Goal: Information Seeking & Learning: Find specific fact

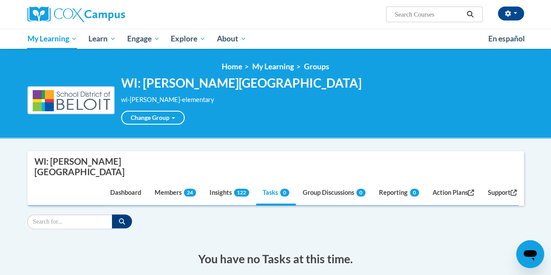
click at [84, 214] on input "Search" at bounding box center [69, 221] width 85 height 15
type input "buck"
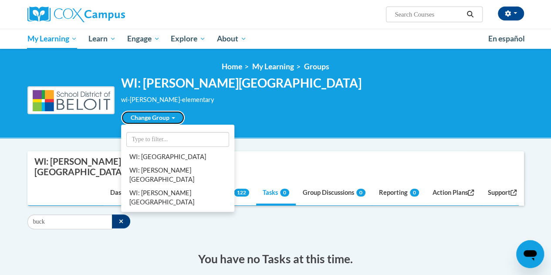
click at [172, 112] on link "Change Group" at bounding box center [153, 118] width 64 height 14
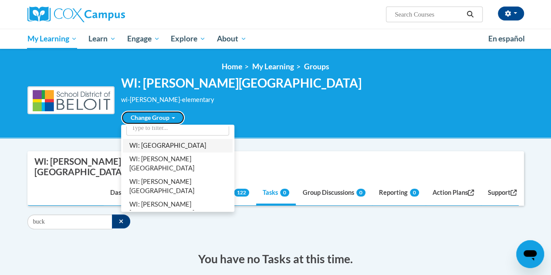
scroll to position [12, 0]
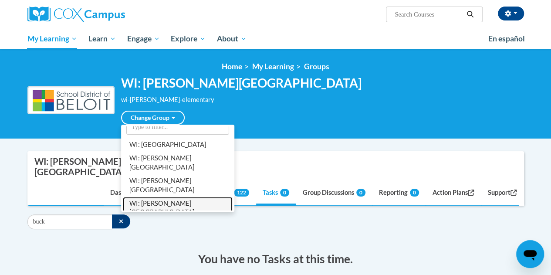
click at [157, 197] on link "WI: [PERSON_NAME][GEOGRAPHIC_DATA]" at bounding box center [178, 208] width 110 height 23
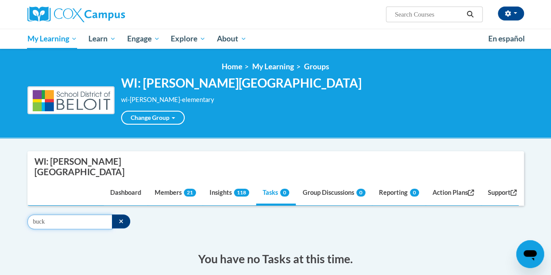
click at [78, 214] on input "buck" at bounding box center [69, 221] width 85 height 15
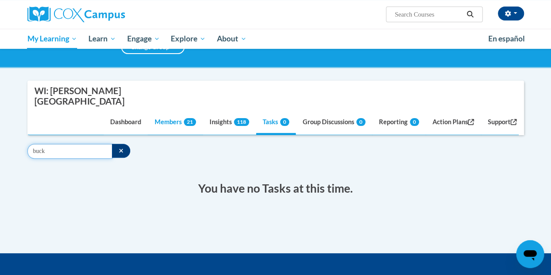
scroll to position [67, 0]
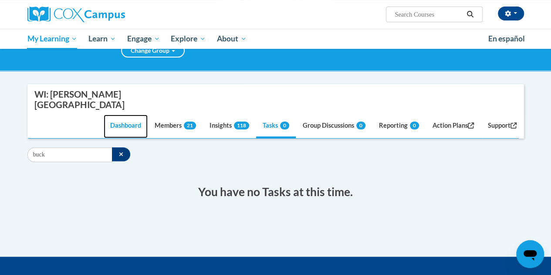
click at [117, 115] on link "Dashboard" at bounding box center [126, 127] width 44 height 24
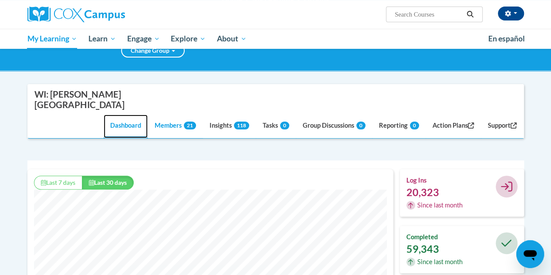
scroll to position [223, 366]
click at [156, 115] on link "Members 21" at bounding box center [175, 127] width 54 height 24
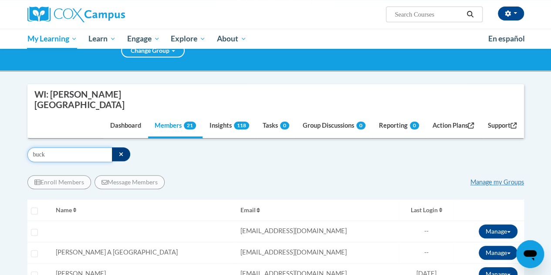
click at [74, 147] on input "buck" at bounding box center [69, 154] width 85 height 15
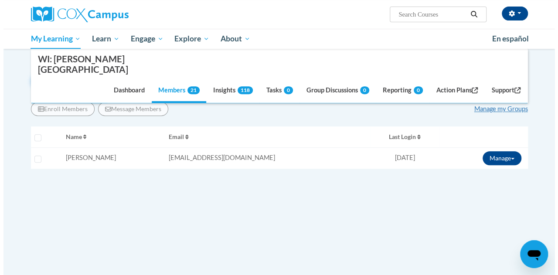
scroll to position [141, 0]
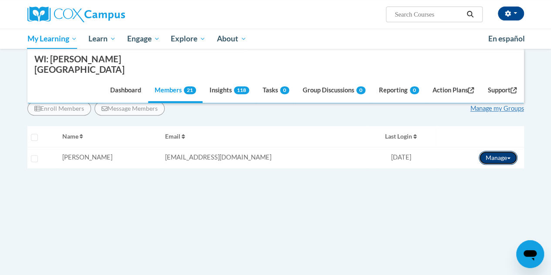
click at [506, 151] on button "Manage" at bounding box center [498, 158] width 39 height 14
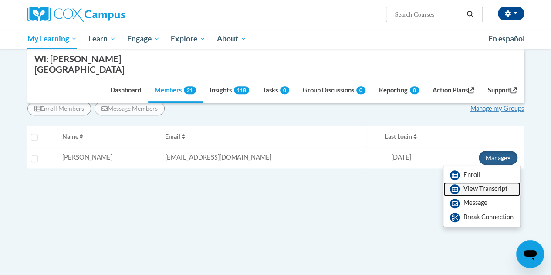
click at [484, 182] on link "View Transcript" at bounding box center [482, 189] width 77 height 14
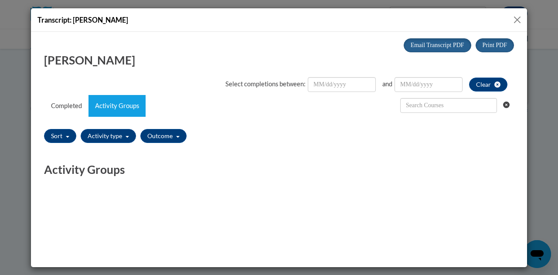
scroll to position [0, 0]
click at [70, 103] on link "Completed" at bounding box center [66, 106] width 44 height 22
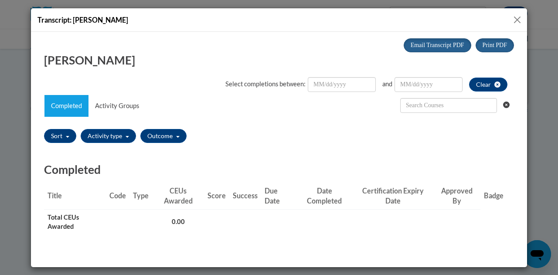
click at [515, 15] on button "Close" at bounding box center [517, 19] width 11 height 11
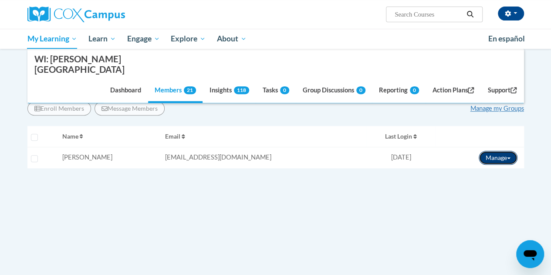
click at [495, 151] on button "Manage" at bounding box center [498, 158] width 39 height 14
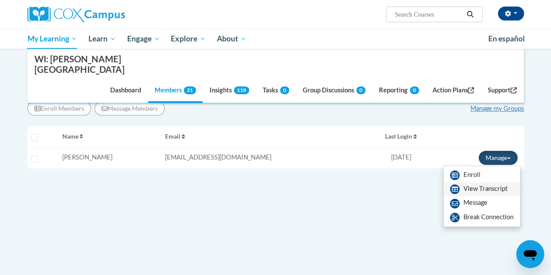
drag, startPoint x: 495, startPoint y: 148, endPoint x: 492, endPoint y: 179, distance: 30.7
click at [492, 165] on div "Manage Enroll View Transcript Message Email Break Connection" at bounding box center [500, 158] width 42 height 14
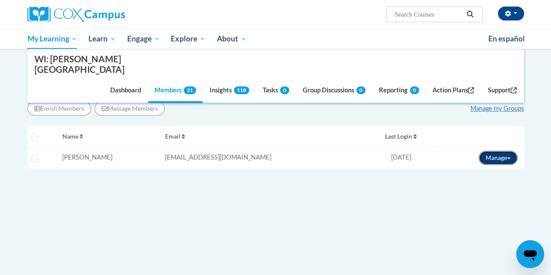
click at [497, 151] on button "Manage" at bounding box center [498, 158] width 39 height 14
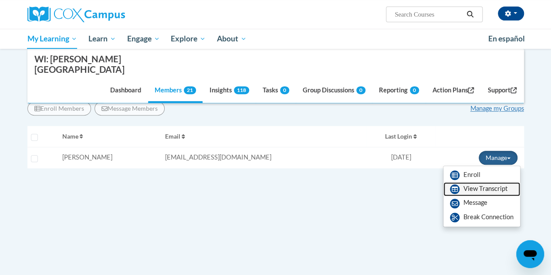
click at [484, 182] on link "View Transcript" at bounding box center [482, 189] width 77 height 14
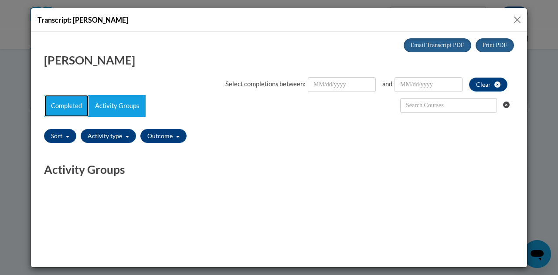
click at [71, 101] on link "Completed" at bounding box center [66, 106] width 44 height 22
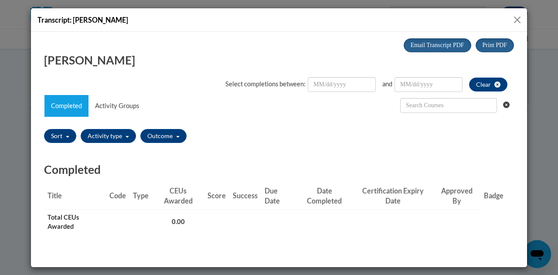
click at [517, 17] on button "Close" at bounding box center [517, 19] width 11 height 11
